Goal: Information Seeking & Learning: Learn about a topic

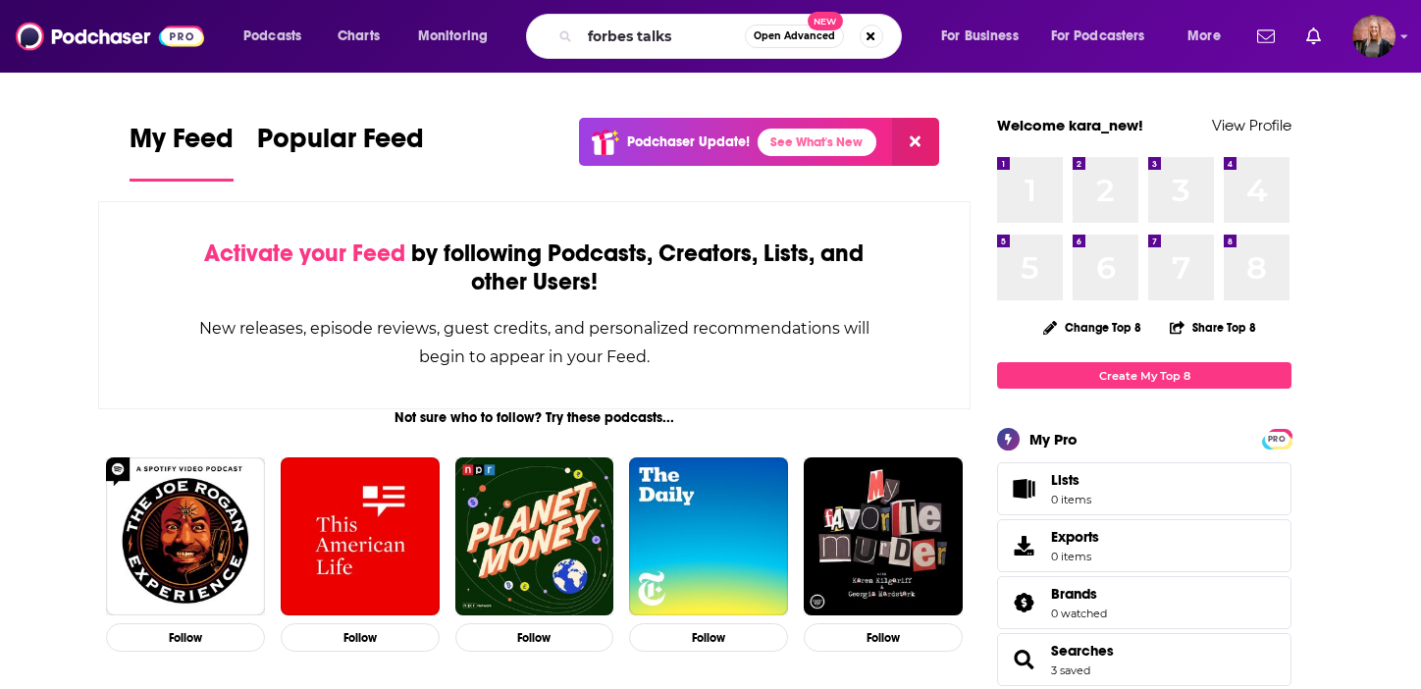
type input "forbes talks"
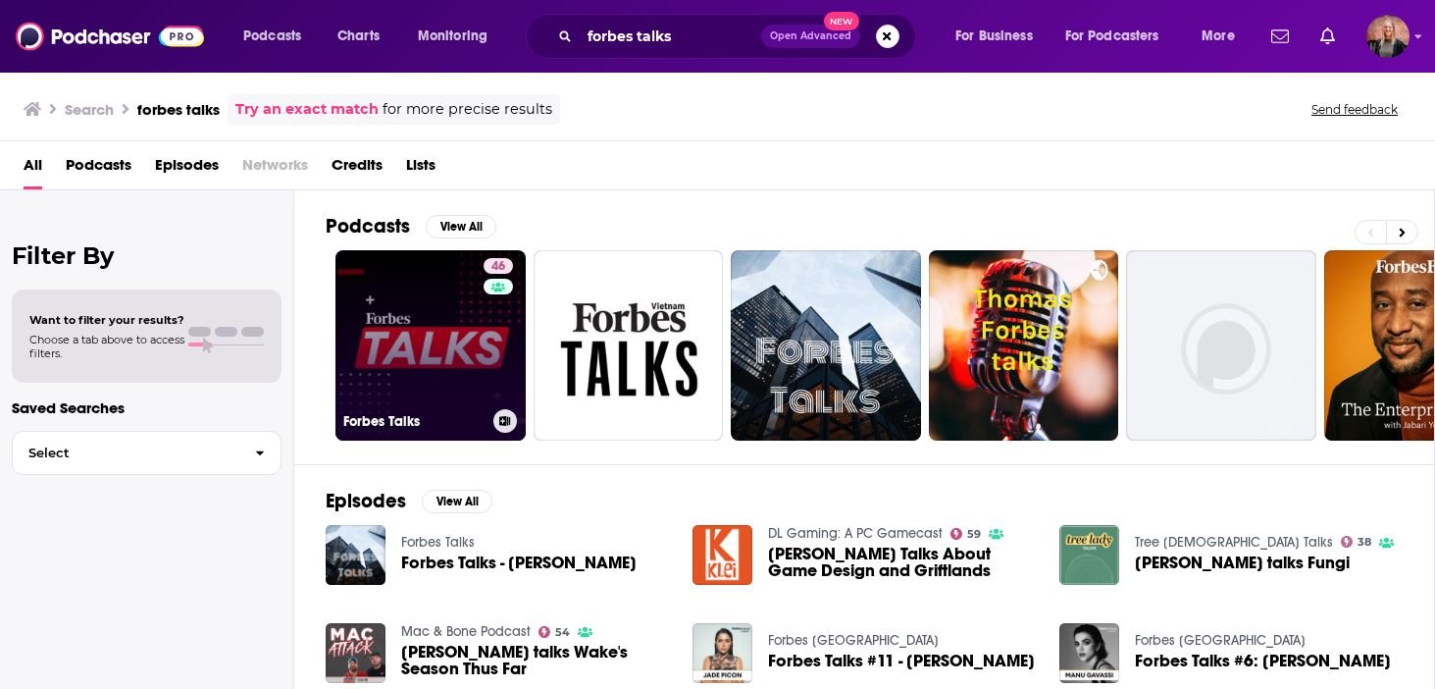
click at [429, 321] on link "46 Forbes Talks" at bounding box center [431, 345] width 190 height 190
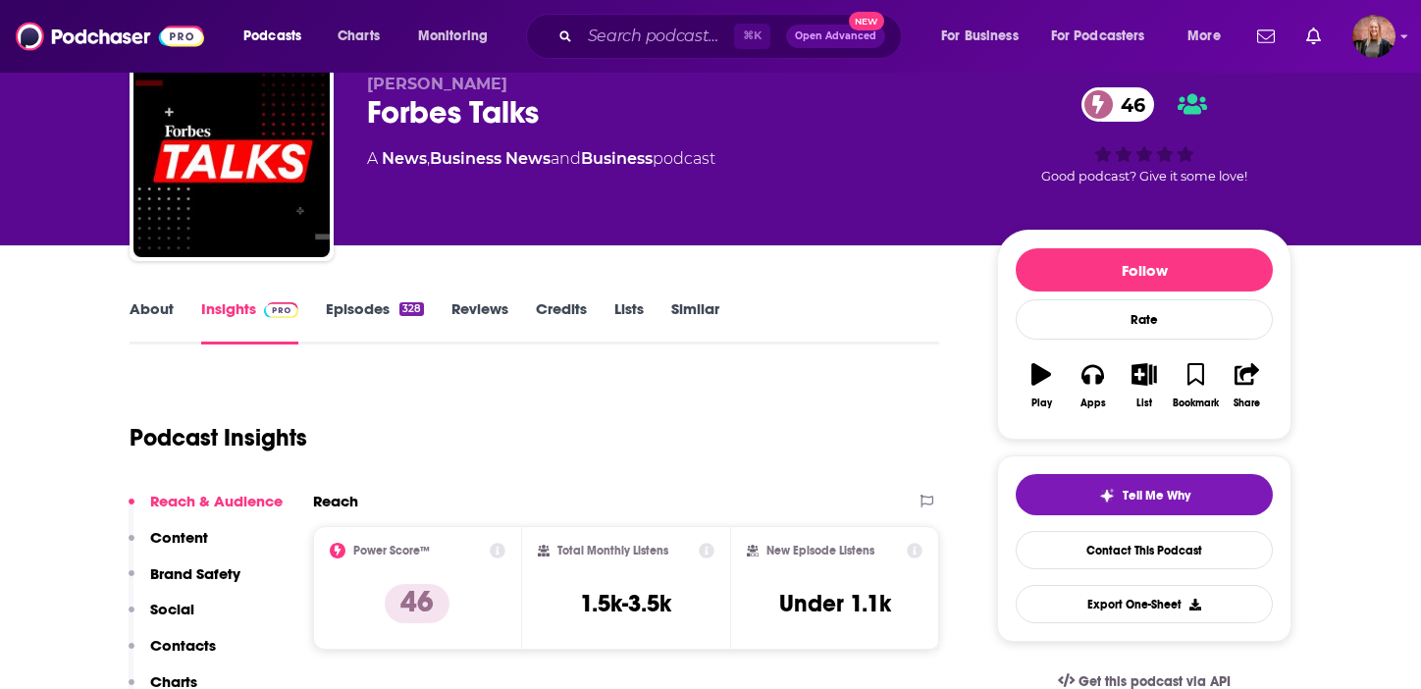
scroll to position [52, 0]
